Goal: Task Accomplishment & Management: Manage account settings

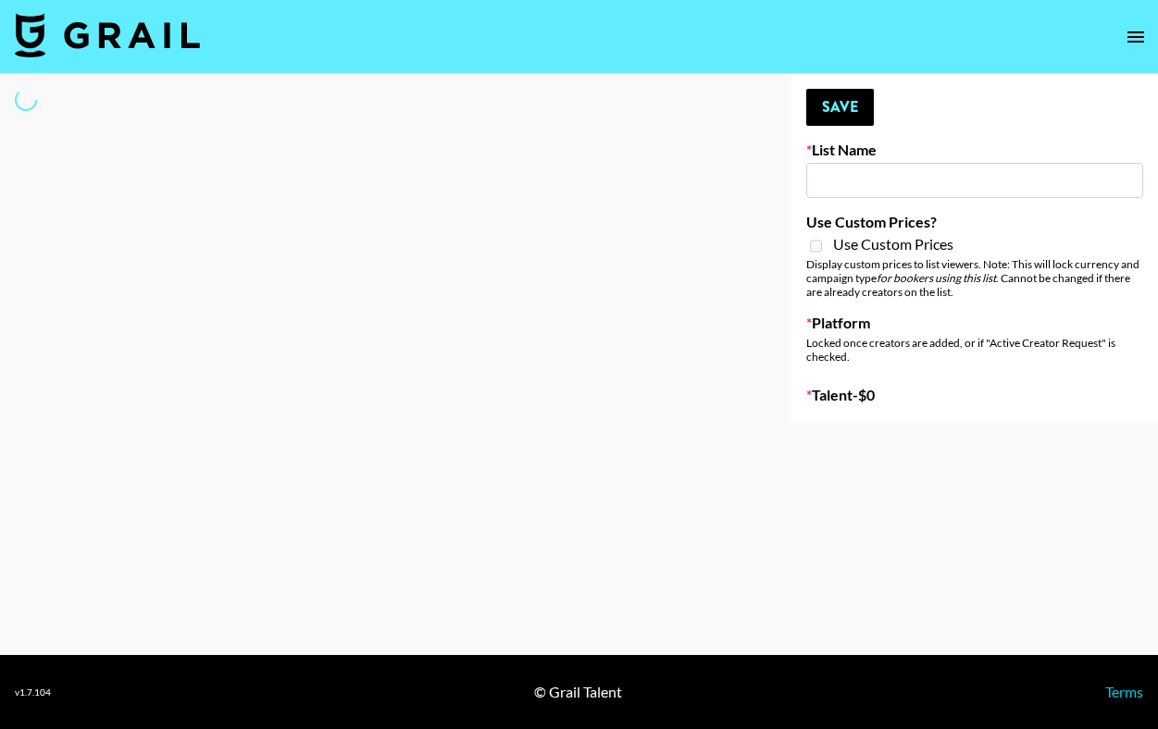
type input "NBC Universal"
select select "Song"
type input "[PERSON_NAME]"
checkbox input "true"
select select "Brand"
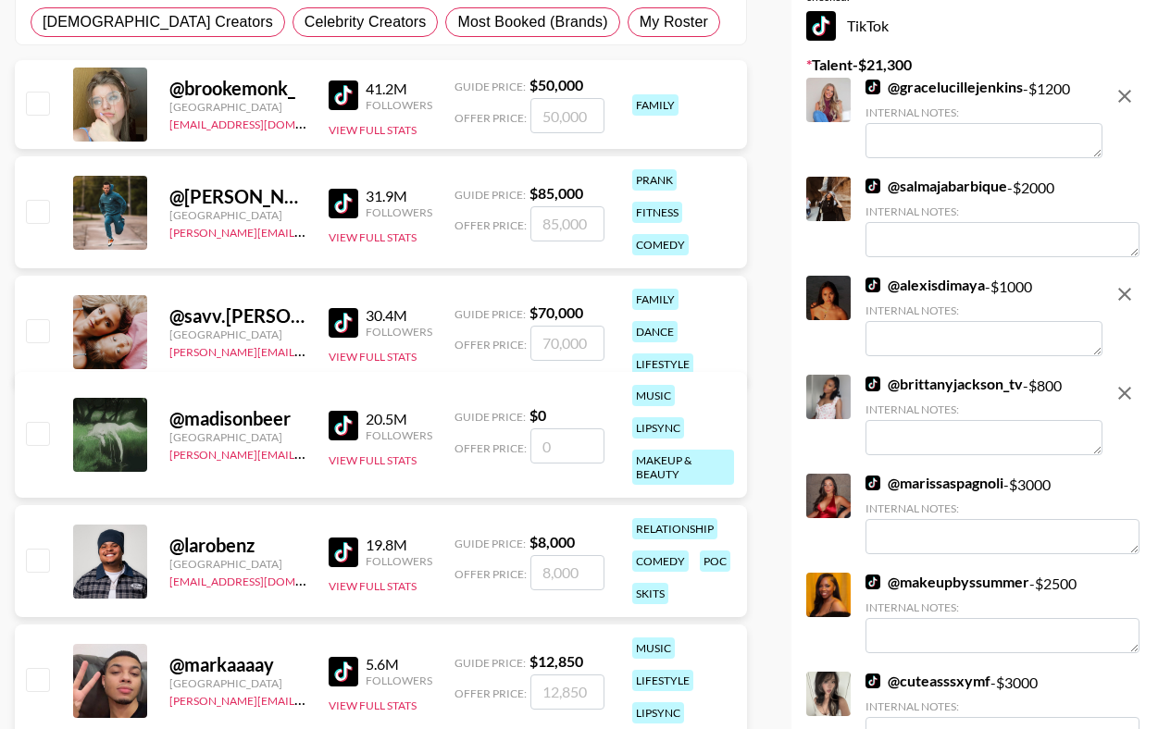
scroll to position [373, 0]
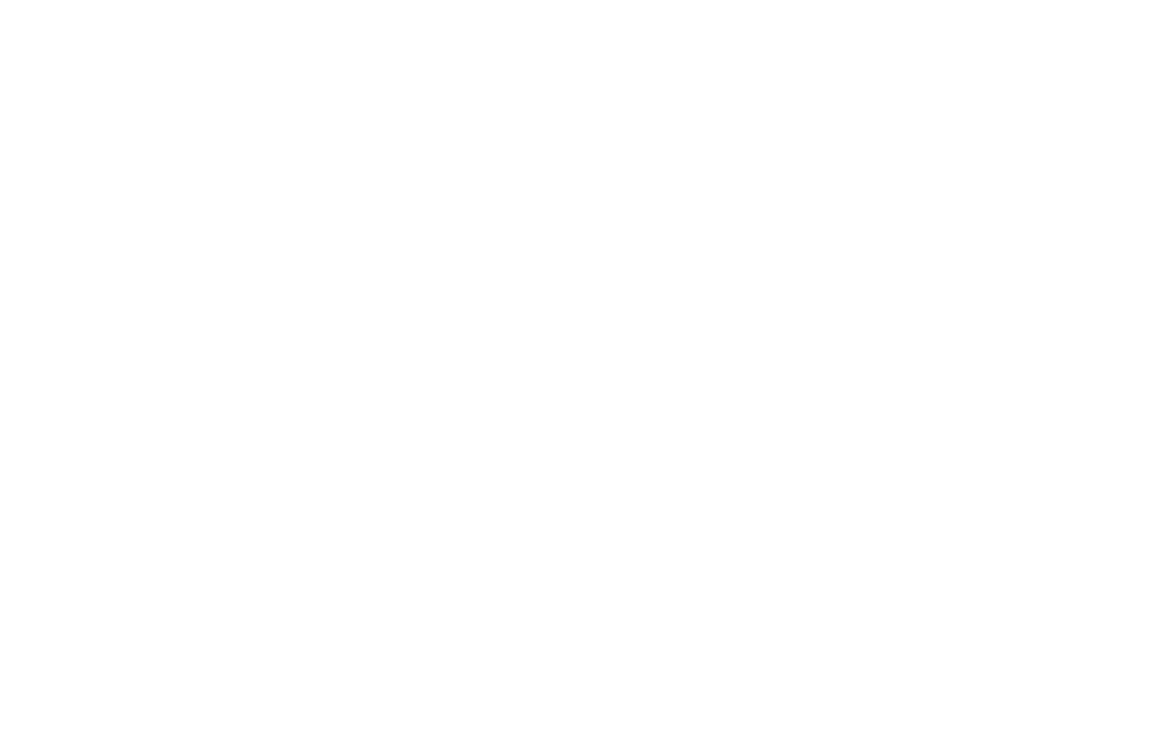
select select "Brand"
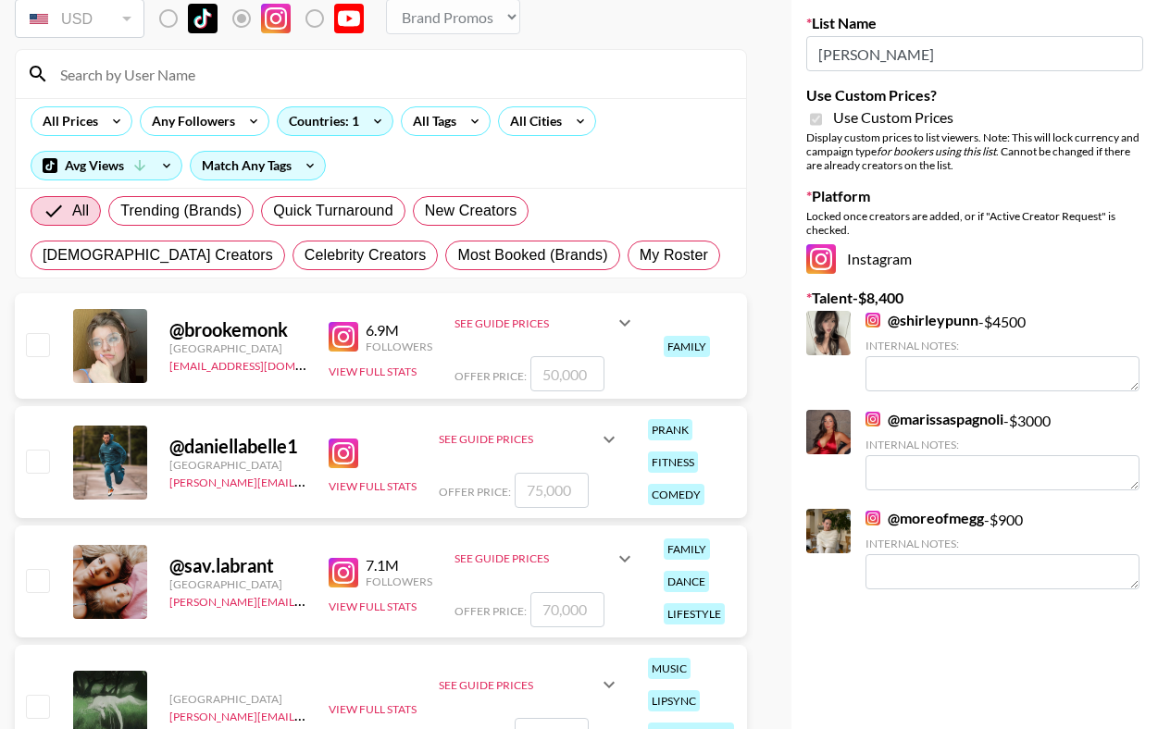
scroll to position [129, 0]
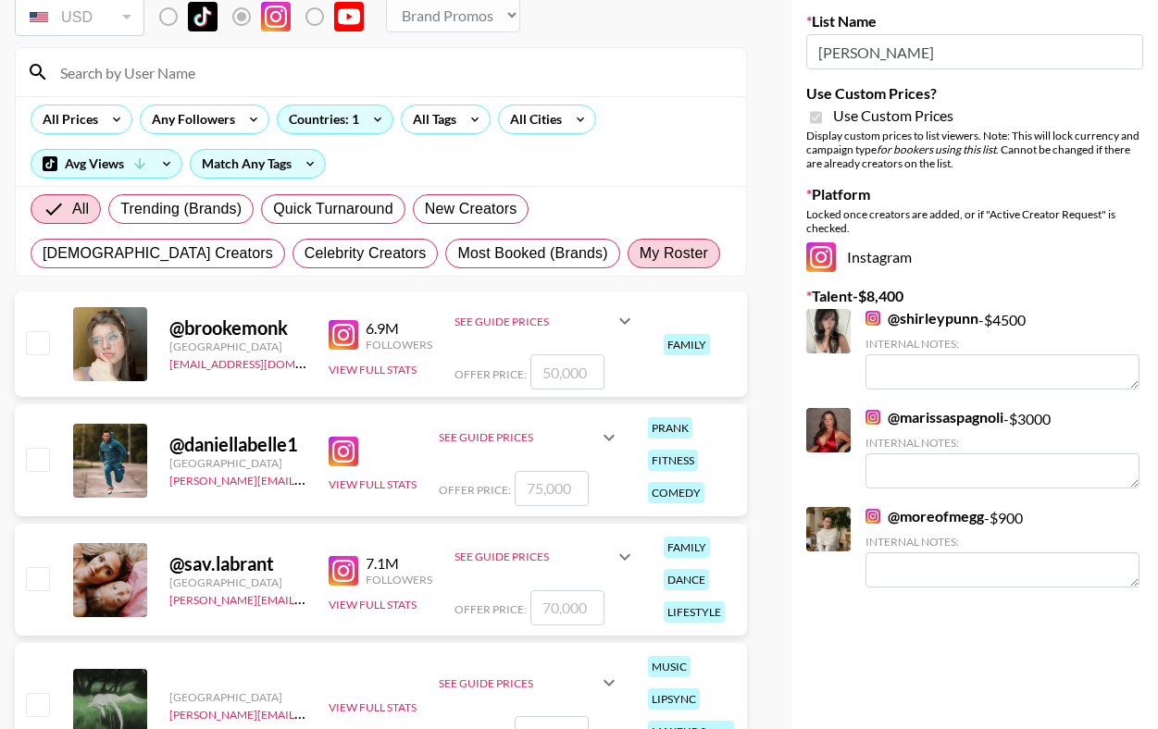
click at [640, 255] on span "My Roster" at bounding box center [674, 253] width 68 height 22
click at [640, 254] on input "My Roster" at bounding box center [640, 254] width 0 height 0
radio input "true"
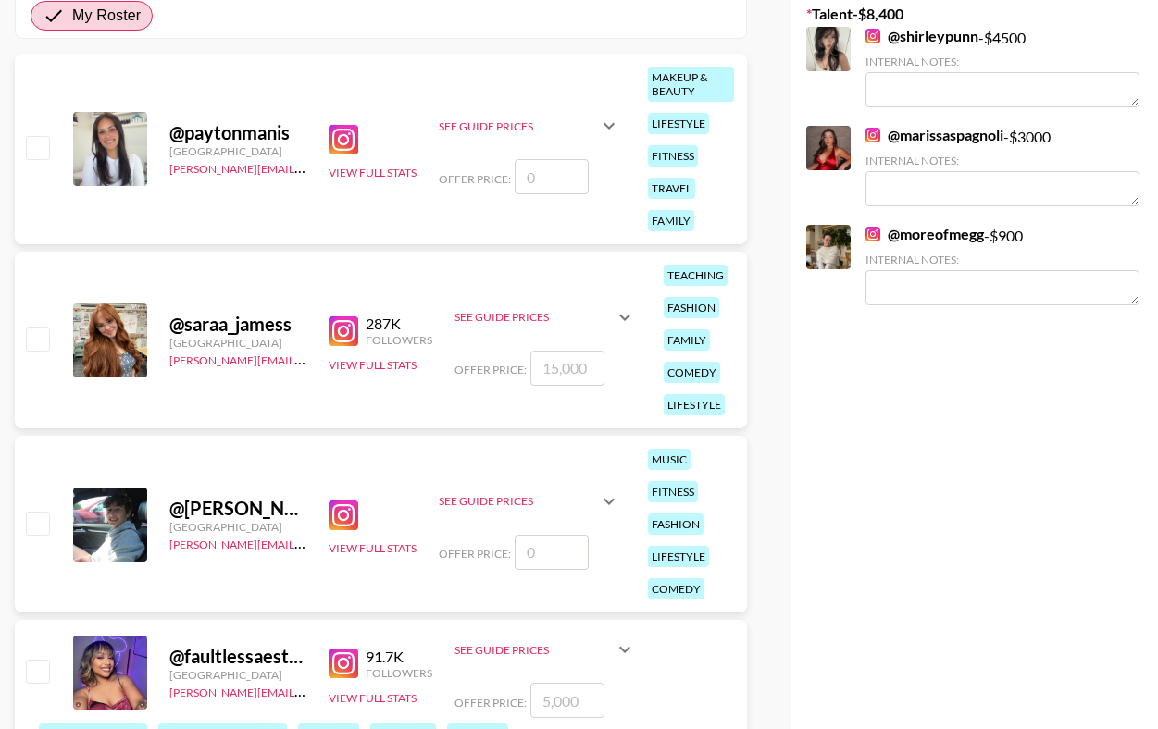
scroll to position [404, 0]
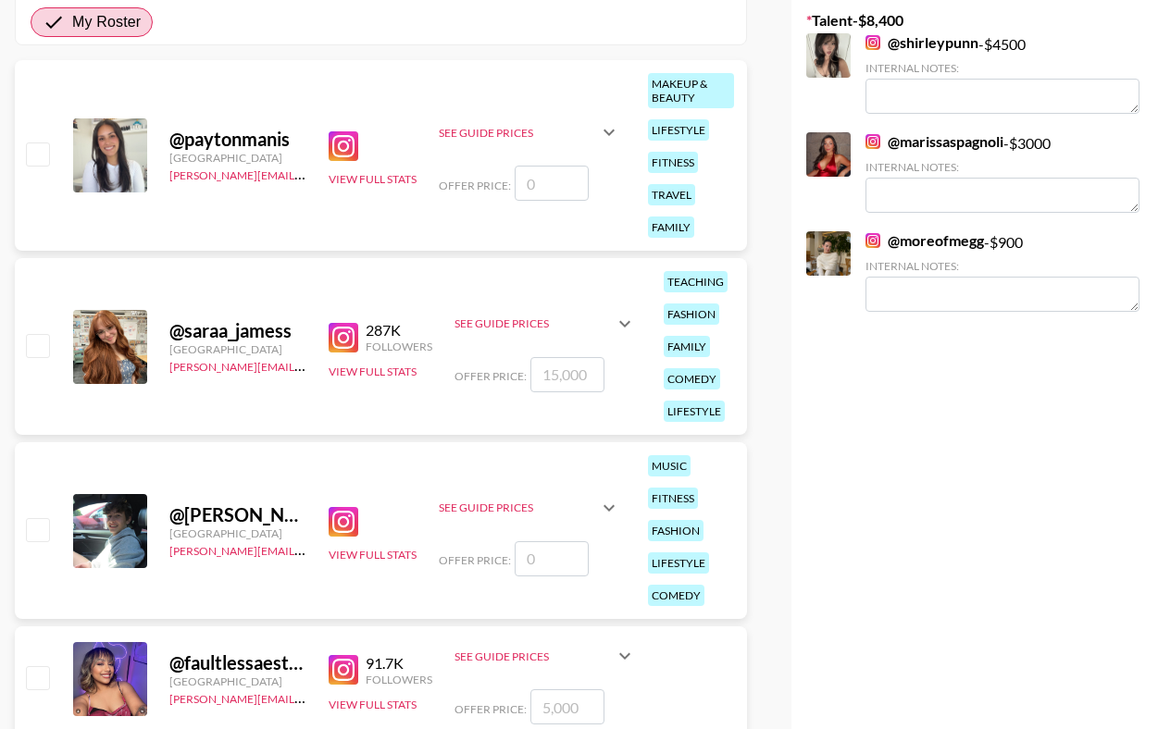
click at [40, 143] on input "checkbox" at bounding box center [37, 154] width 22 height 22
click at [29, 143] on input "checkbox" at bounding box center [37, 154] width 22 height 22
click at [35, 143] on input "checkbox" at bounding box center [37, 154] width 22 height 22
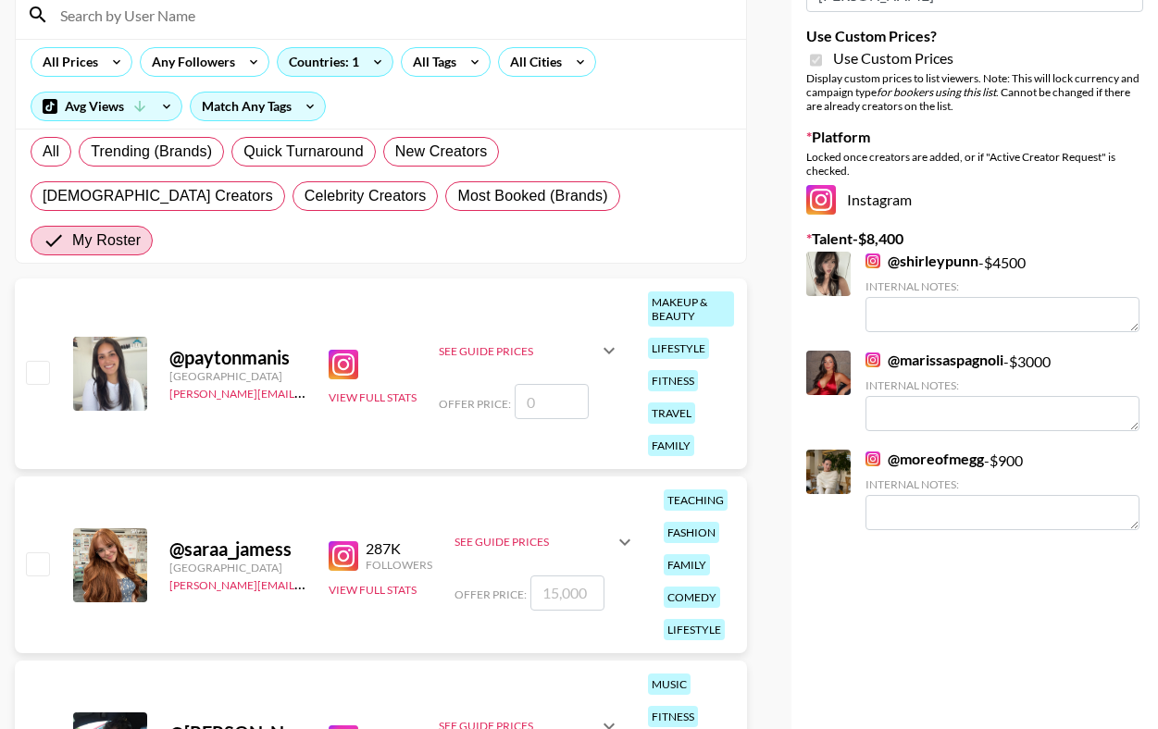
scroll to position [229, 0]
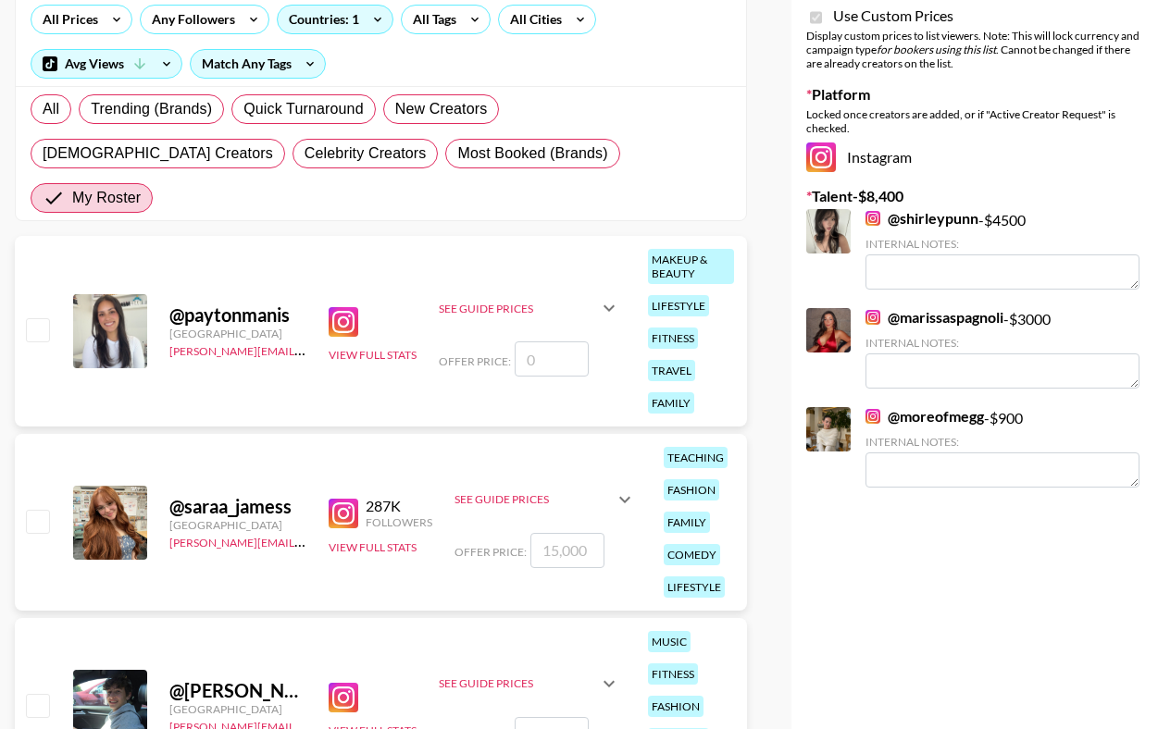
click at [26, 267] on div "@ paytonmanis United States evelyn.cardoso@grail-talent.com View Full Stats See…" at bounding box center [381, 331] width 732 height 191
click at [34, 318] on input "checkbox" at bounding box center [37, 329] width 22 height 22
click at [35, 318] on input "checkbox" at bounding box center [37, 329] width 22 height 22
click at [36, 318] on input "checkbox" at bounding box center [37, 329] width 22 height 22
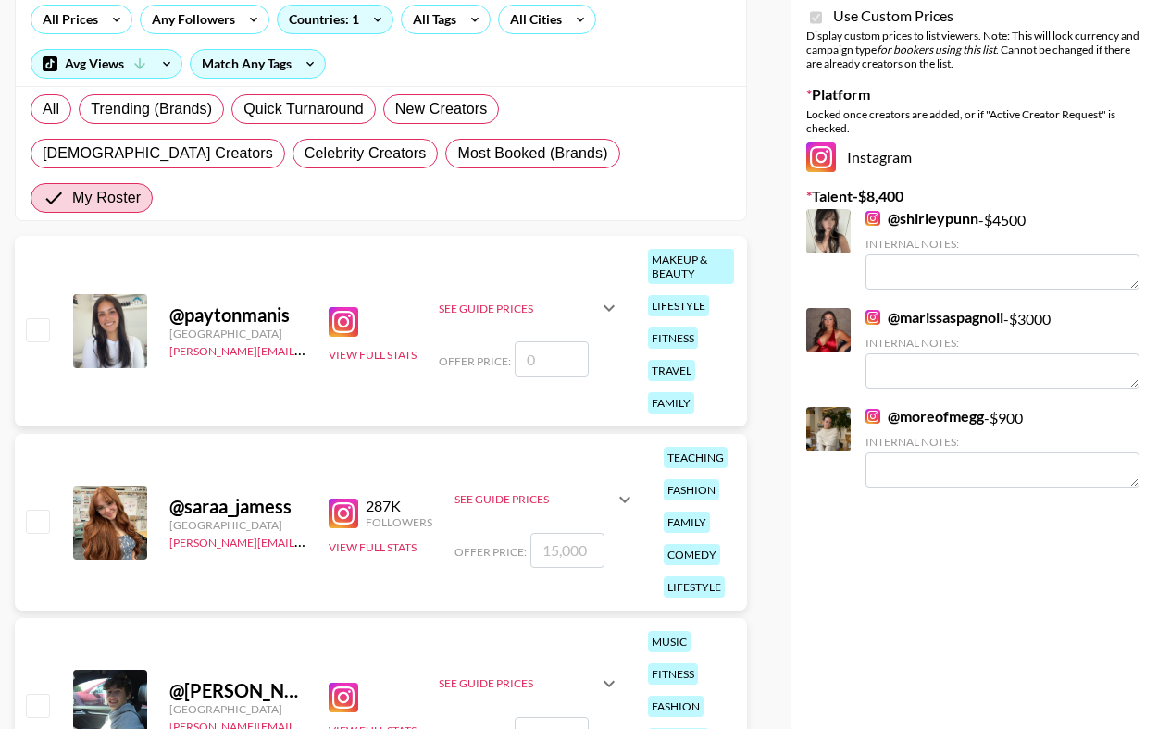
click at [36, 318] on input "checkbox" at bounding box center [37, 329] width 22 height 22
click at [564, 342] on input "number" at bounding box center [552, 359] width 74 height 35
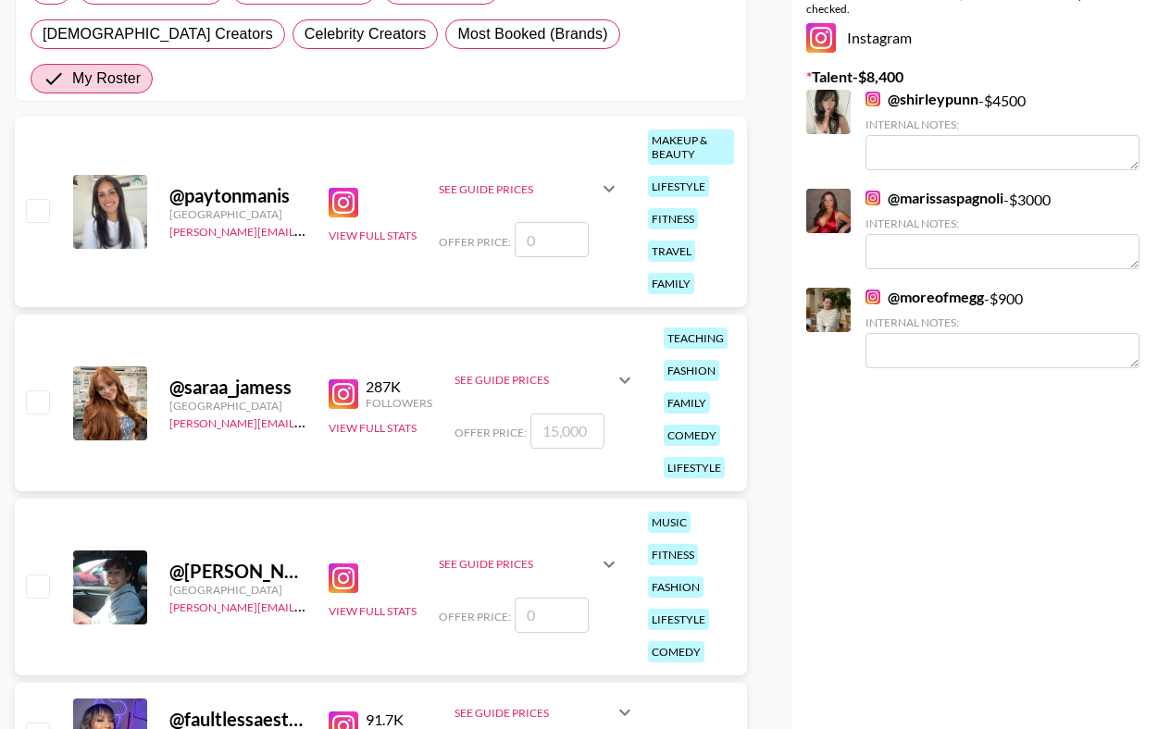
scroll to position [356, 0]
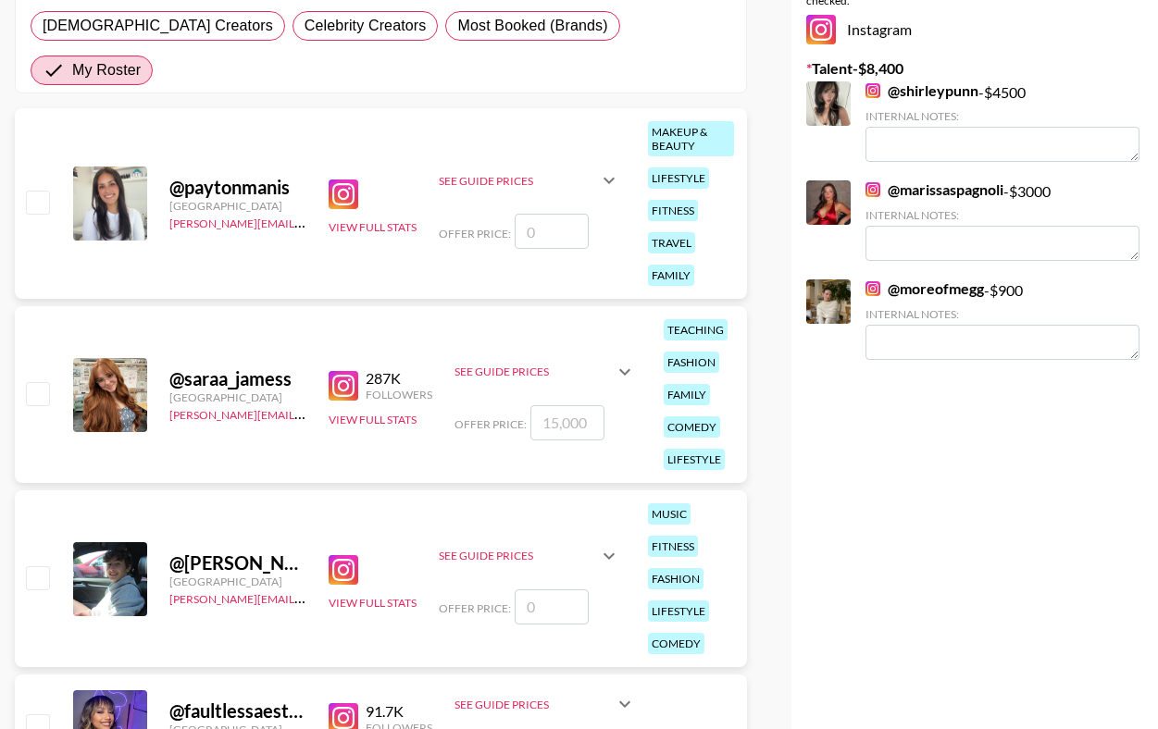
click at [23, 188] on div at bounding box center [36, 203] width 29 height 31
click at [29, 191] on input "checkbox" at bounding box center [37, 202] width 22 height 22
click at [31, 191] on input "checkbox" at bounding box center [37, 202] width 22 height 22
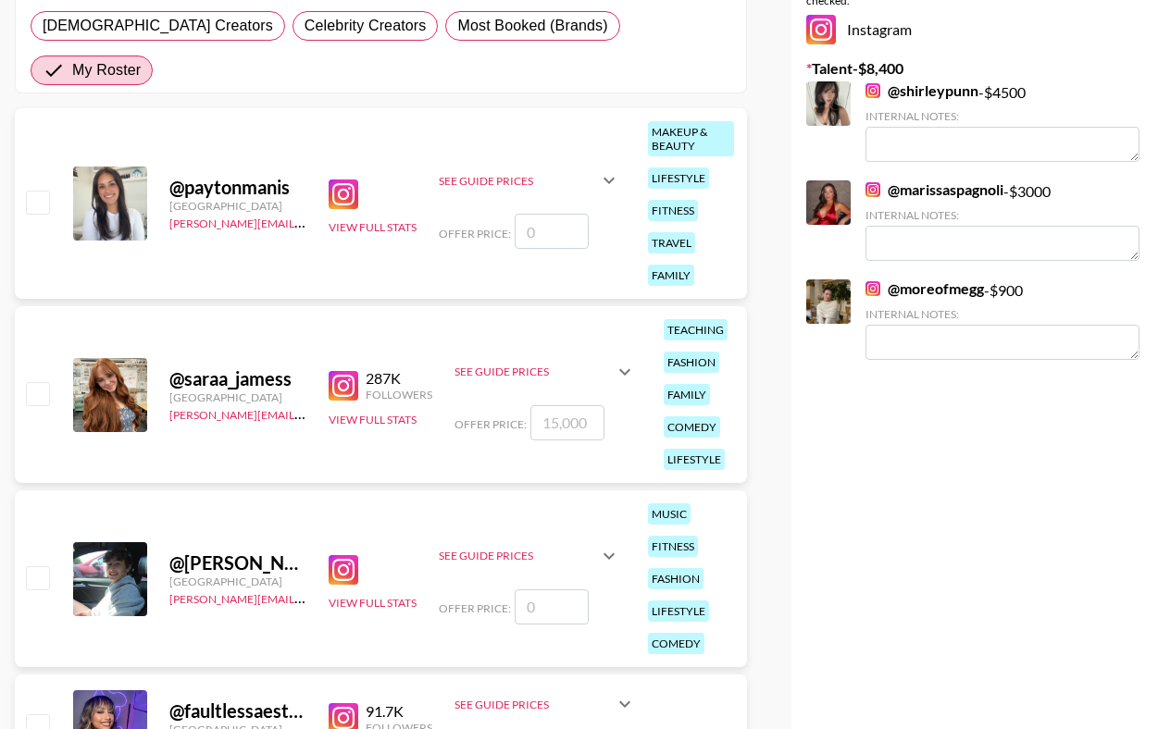
click at [35, 191] on input "checkbox" at bounding box center [37, 202] width 22 height 22
checkbox input "false"
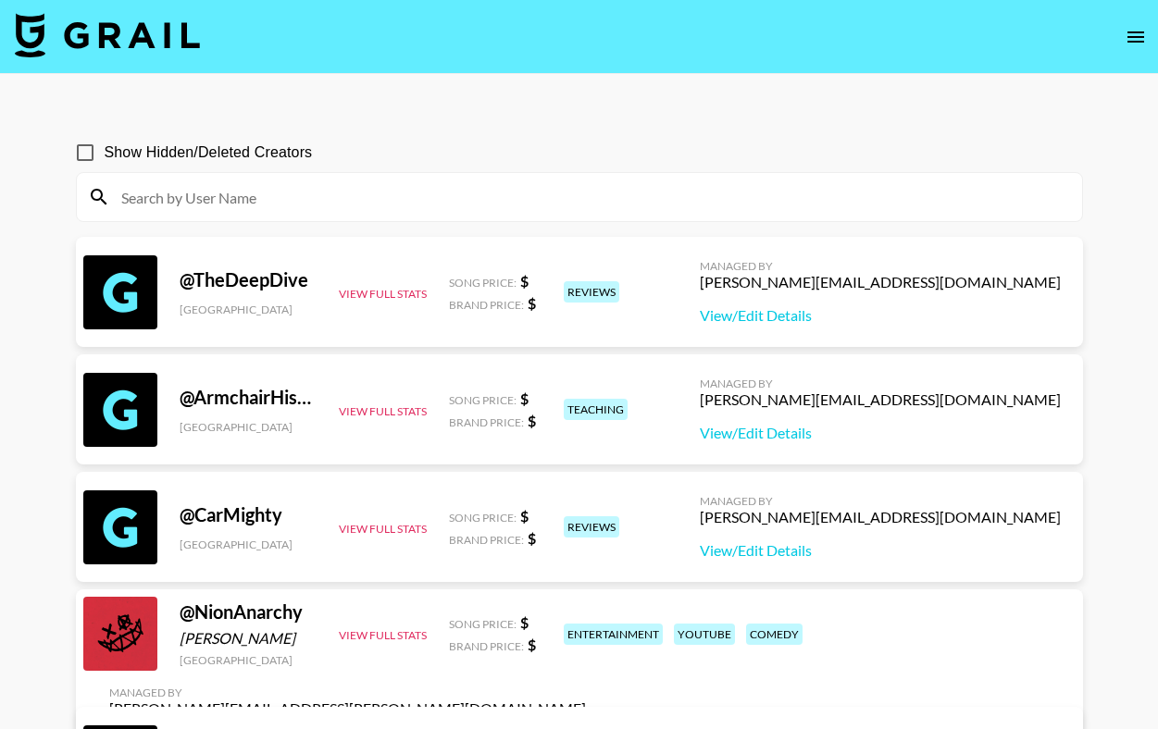
click at [1141, 34] on icon "open drawer" at bounding box center [1136, 37] width 22 height 22
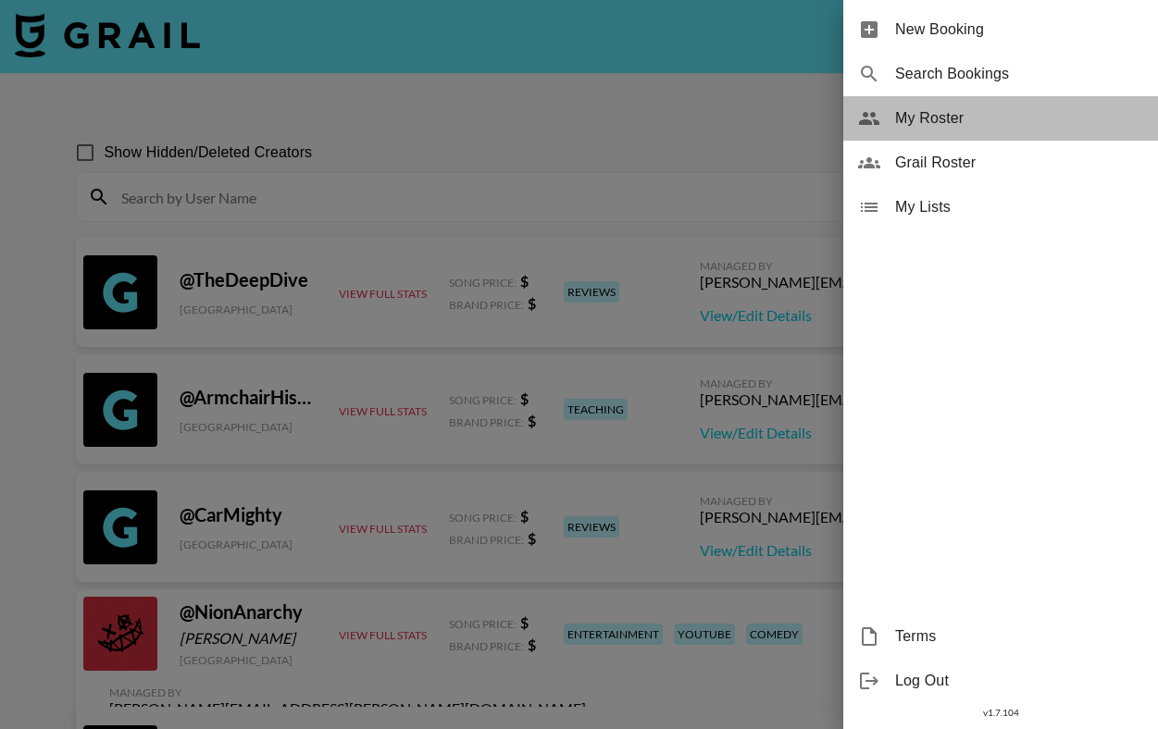
click at [1055, 114] on span "My Roster" at bounding box center [1019, 118] width 248 height 22
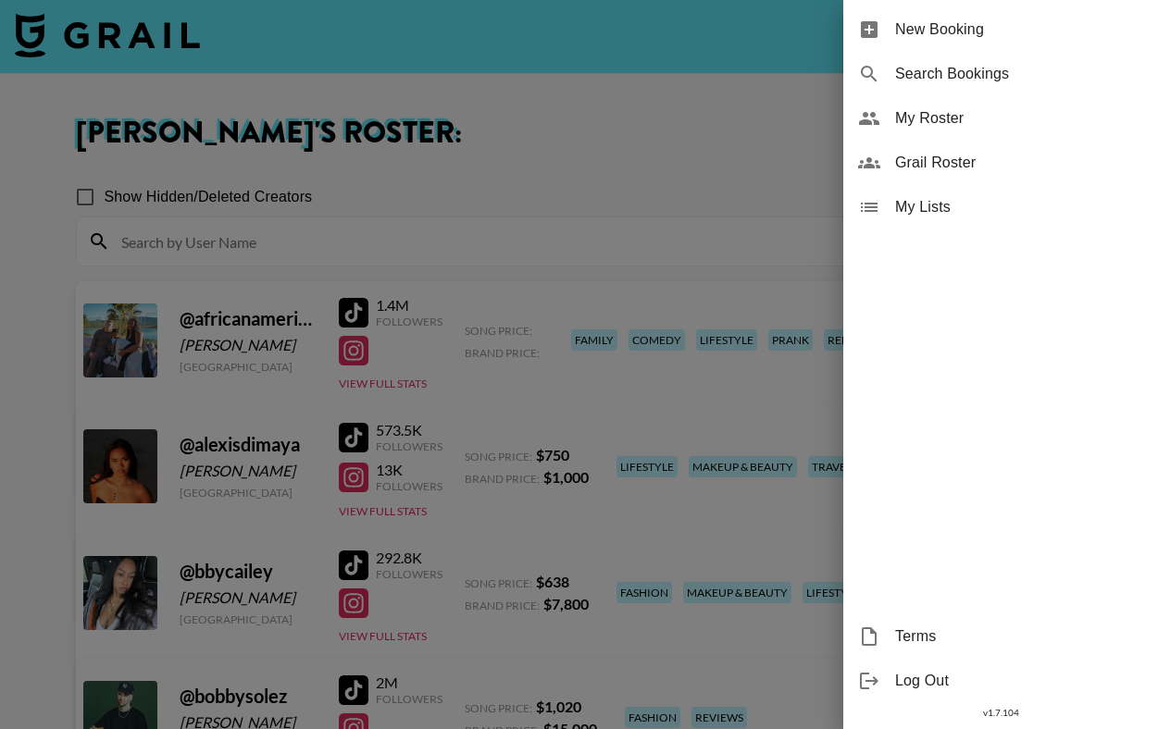
click at [722, 127] on div at bounding box center [579, 364] width 1158 height 729
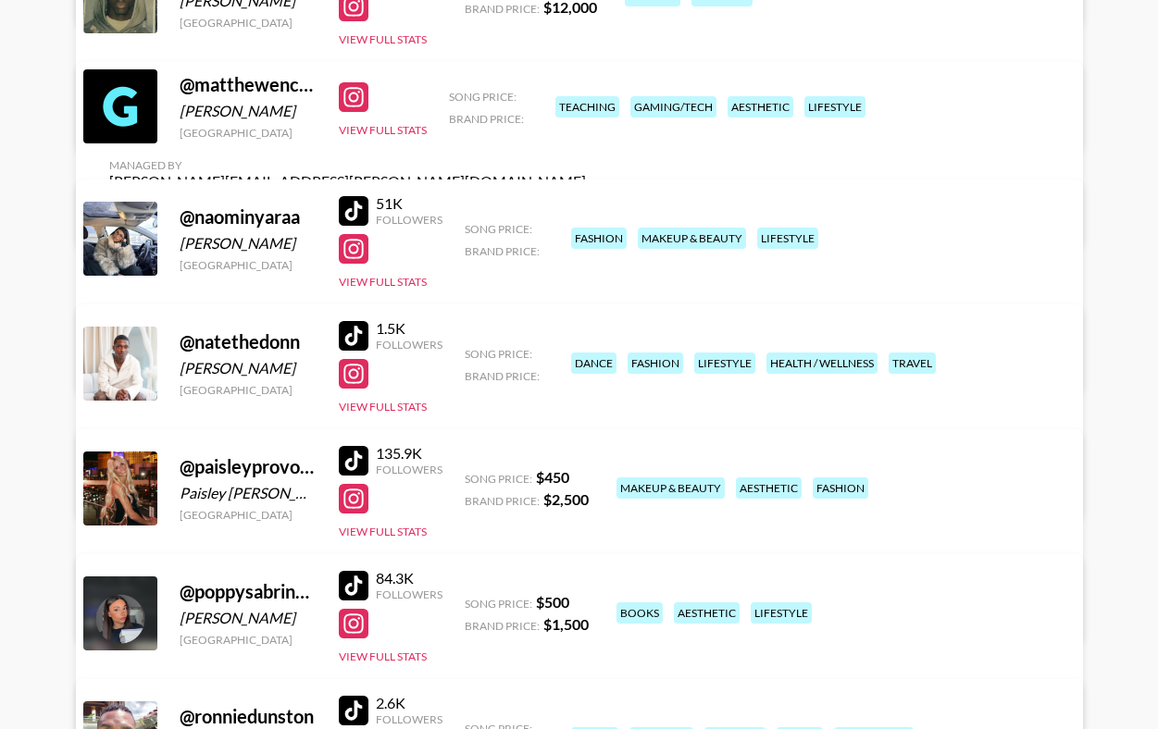
scroll to position [2734, 0]
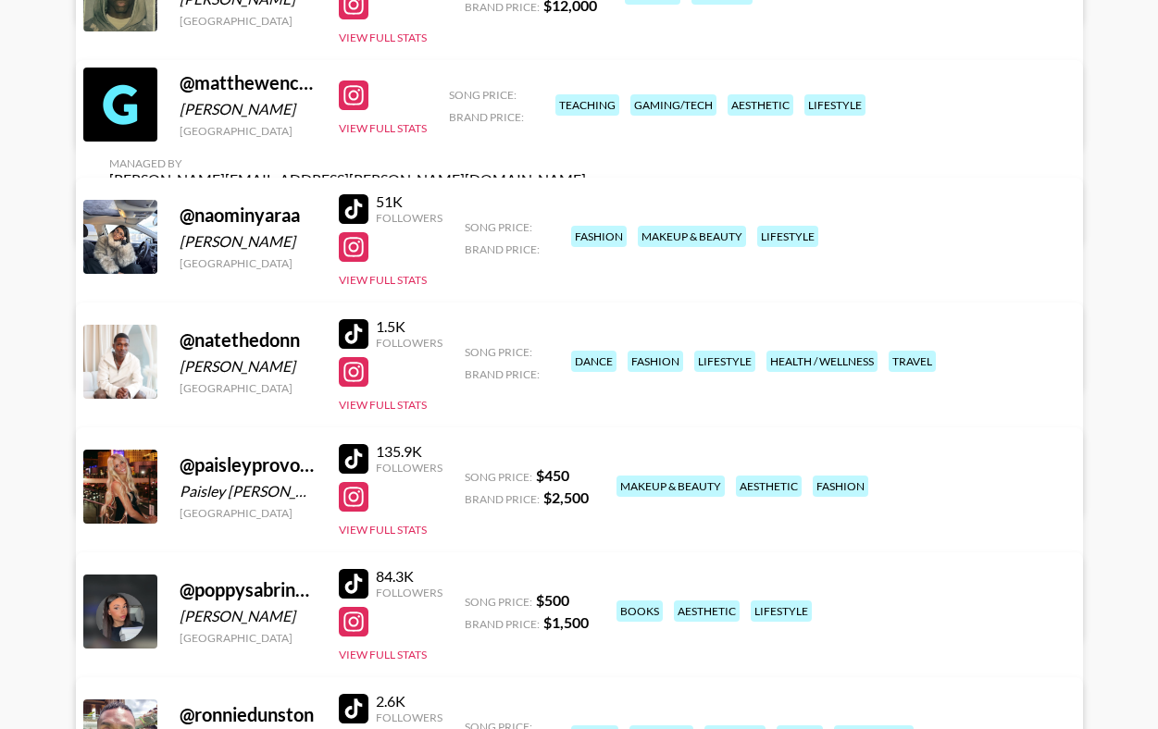
click at [358, 369] on div at bounding box center [354, 372] width 30 height 30
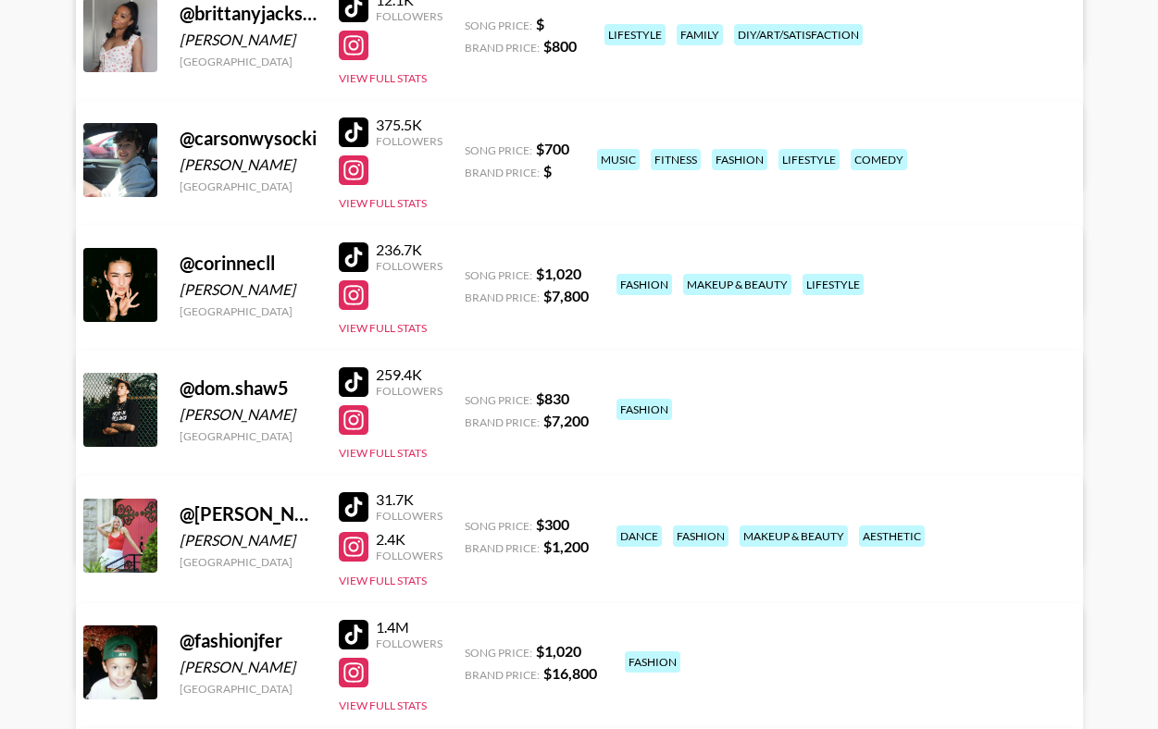
scroll to position [819, 0]
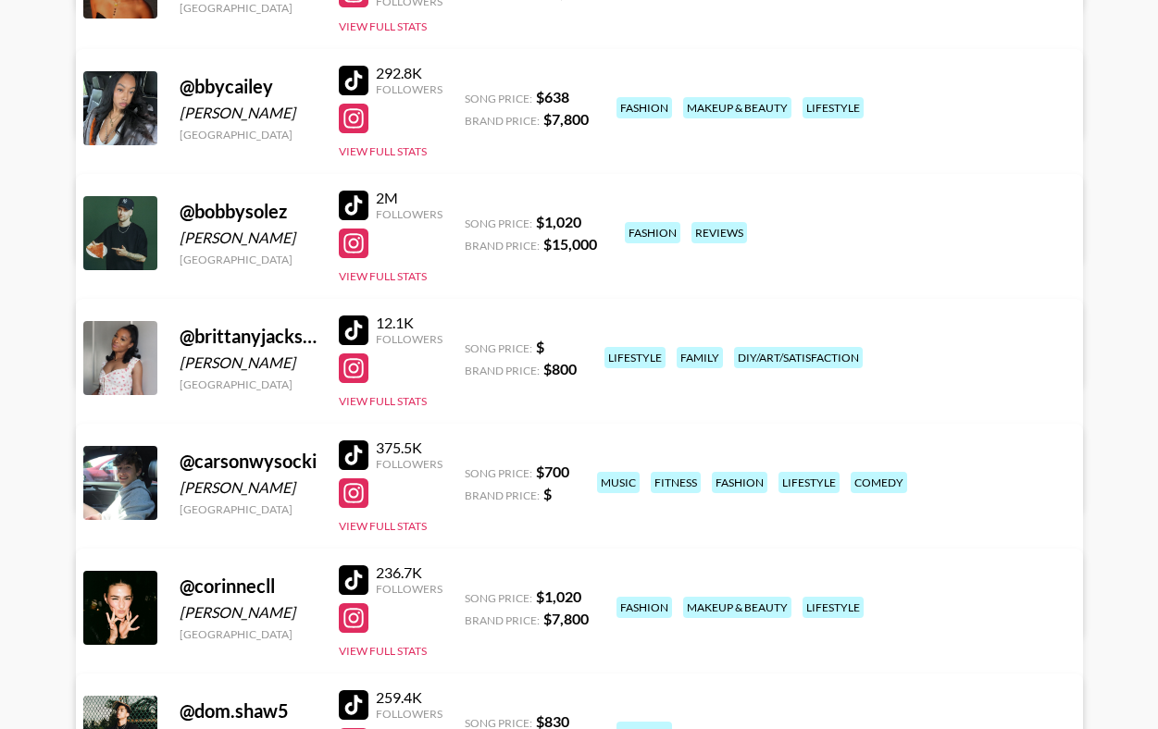
scroll to position [501, 0]
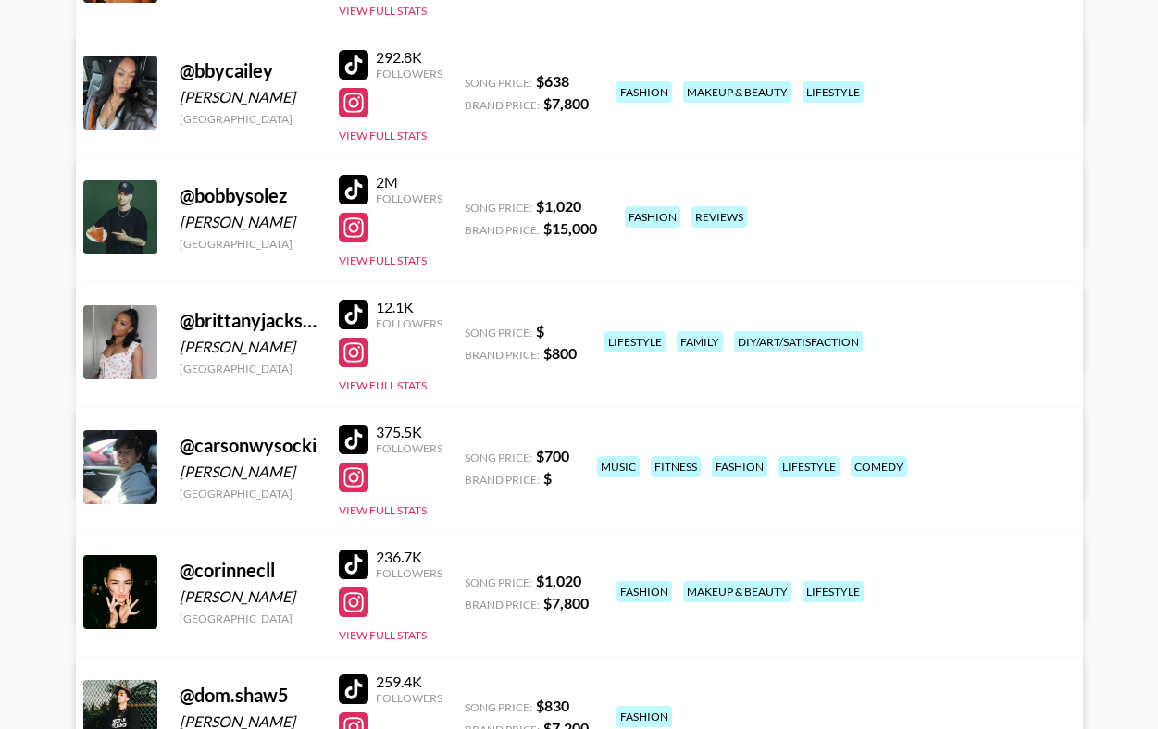
click at [359, 308] on div at bounding box center [354, 315] width 30 height 30
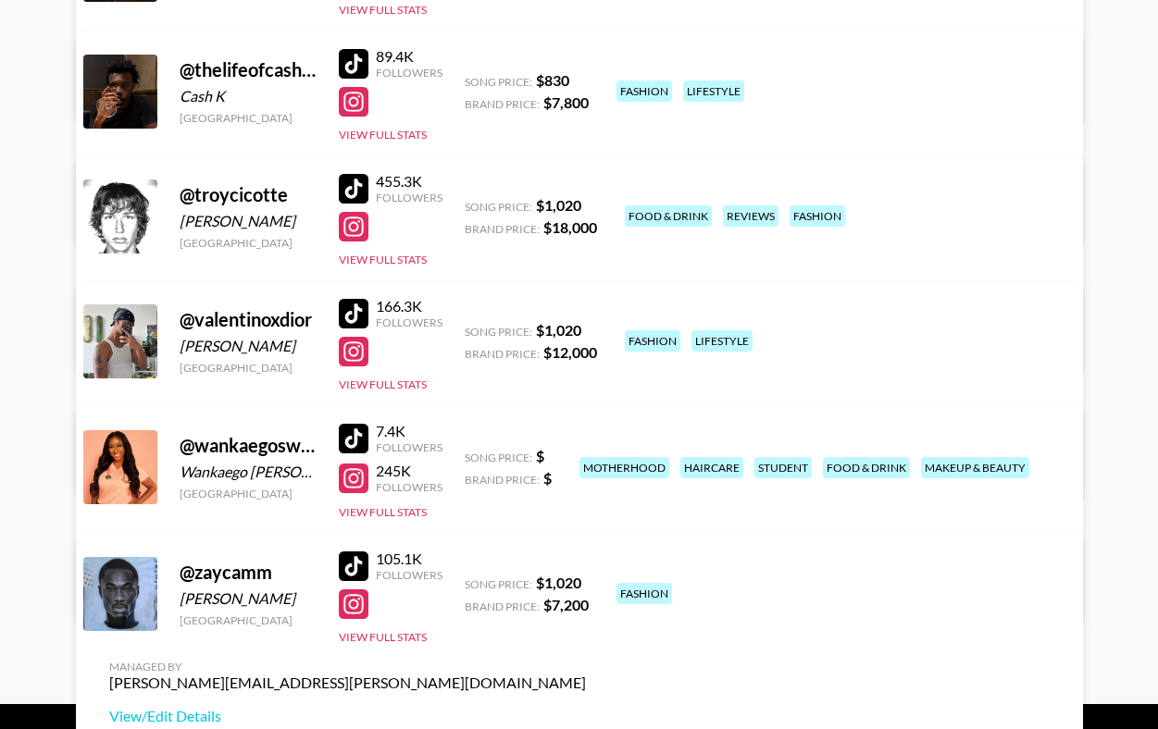
scroll to position [3809, 0]
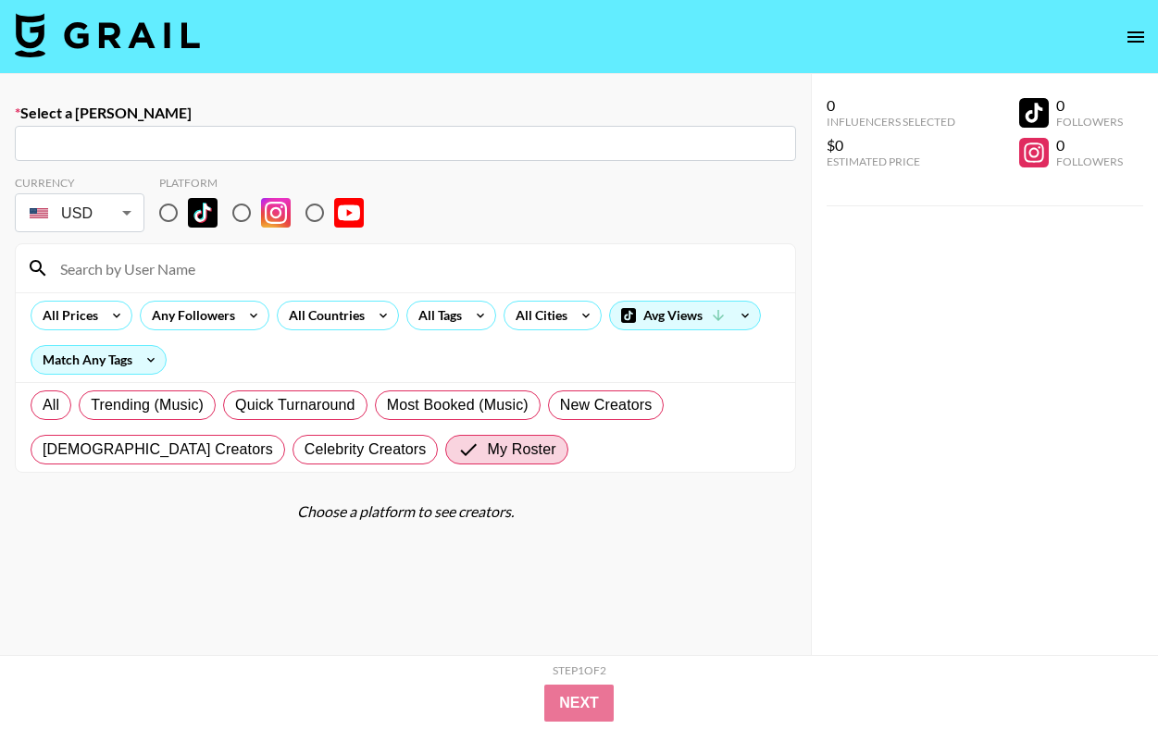
click at [165, 58] on link at bounding box center [107, 37] width 185 height 48
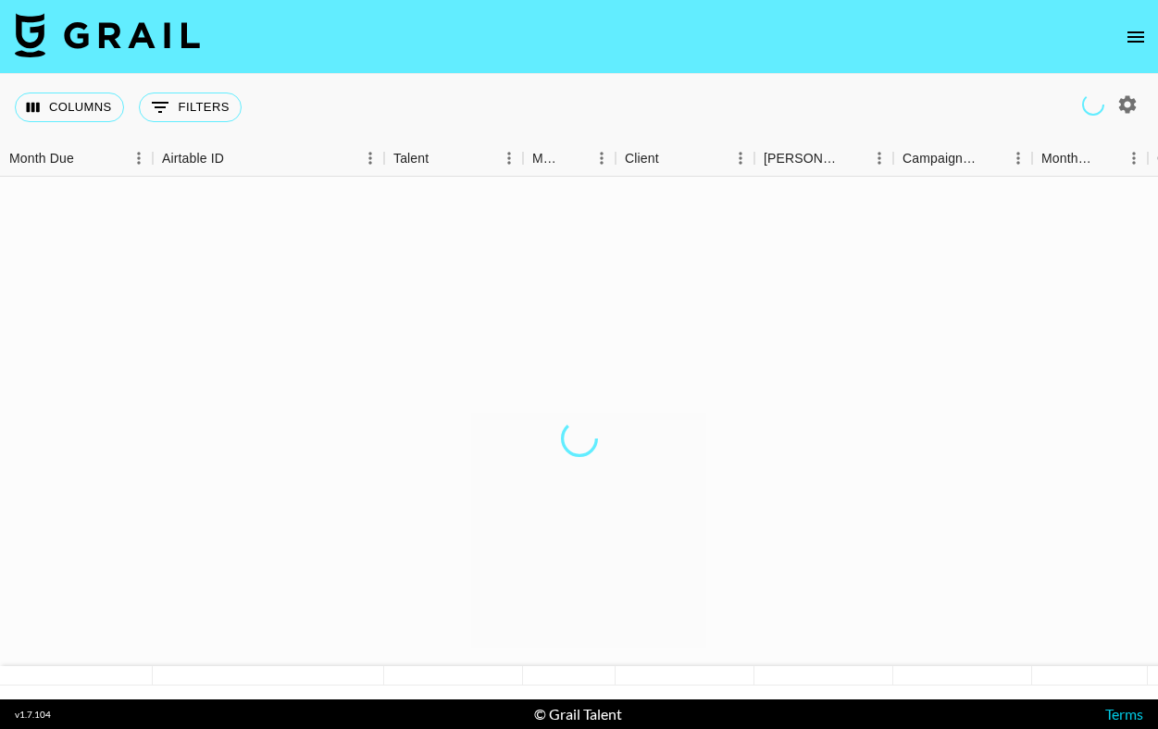
click at [174, 47] on img at bounding box center [107, 35] width 185 height 44
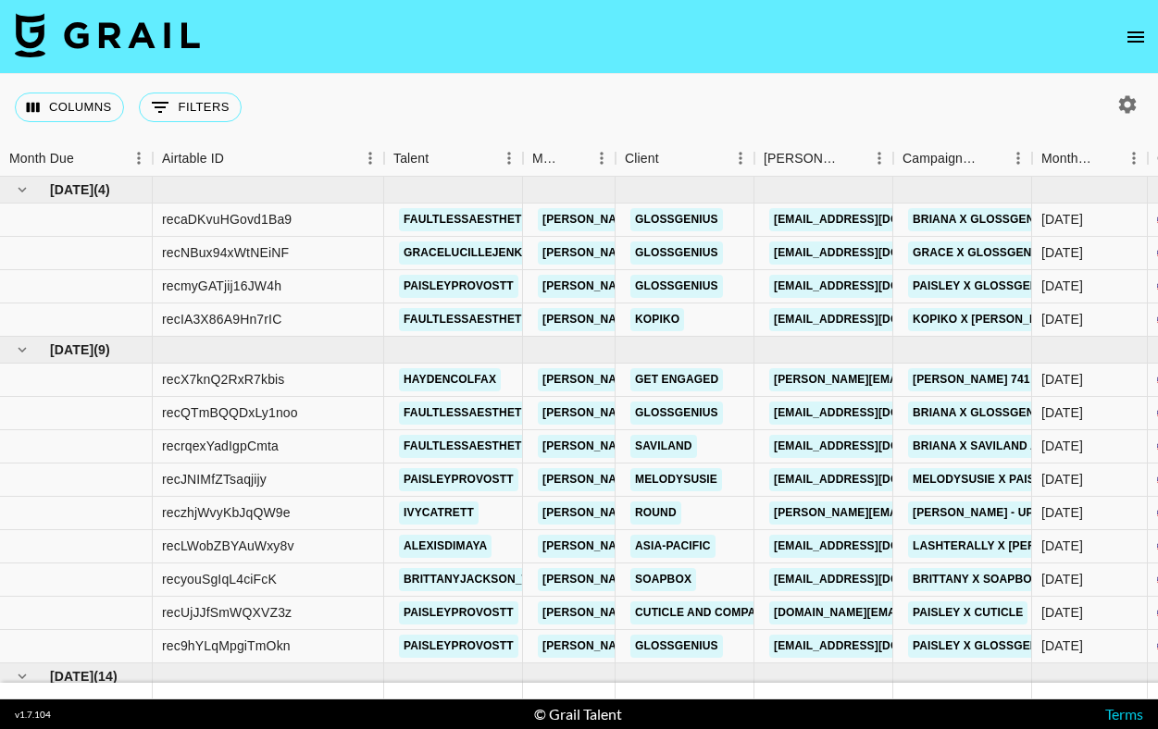
click at [176, 34] on img at bounding box center [107, 35] width 185 height 44
click at [166, 31] on img at bounding box center [107, 35] width 185 height 44
click at [161, 34] on img at bounding box center [107, 35] width 185 height 44
click at [1150, 34] on button "open drawer" at bounding box center [1135, 37] width 37 height 37
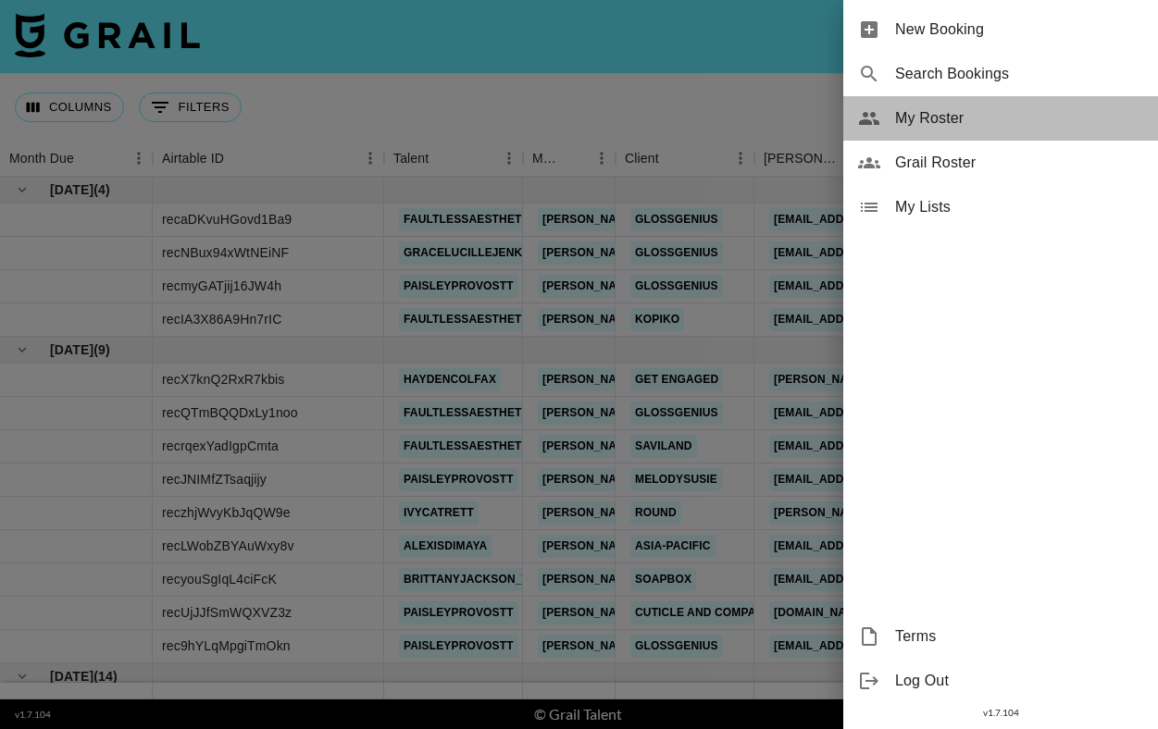
click at [1035, 128] on span "My Roster" at bounding box center [1019, 118] width 248 height 22
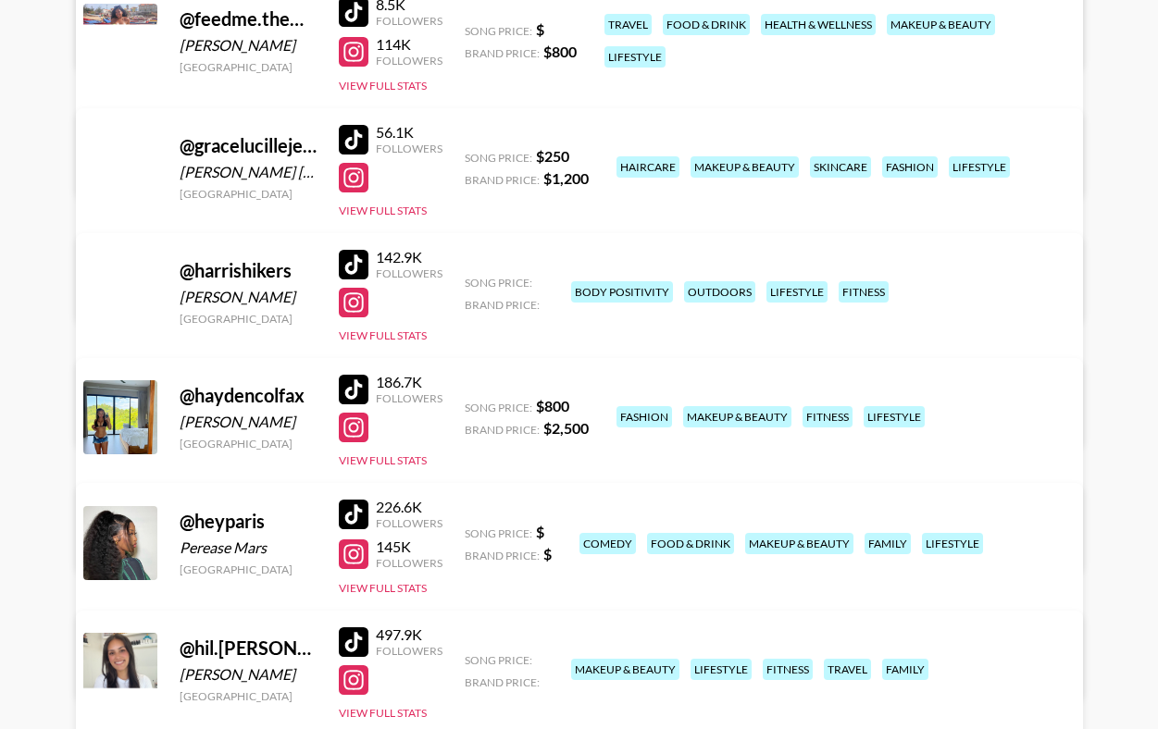
scroll to position [1693, 0]
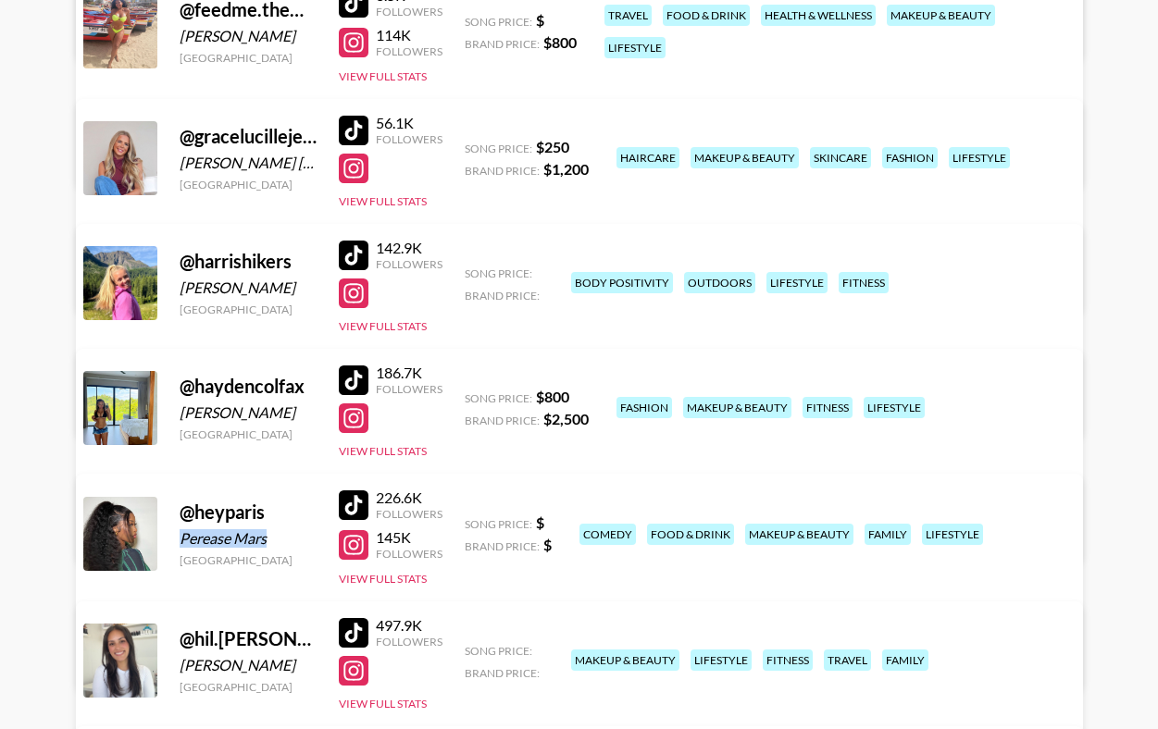
drag, startPoint x: 178, startPoint y: 540, endPoint x: 287, endPoint y: 534, distance: 109.4
click at [287, 535] on div "Perease Mars" at bounding box center [248, 538] width 137 height 19
copy div "Perease Mars"
click at [353, 500] on div at bounding box center [354, 506] width 30 height 30
